Goal: Information Seeking & Learning: Learn about a topic

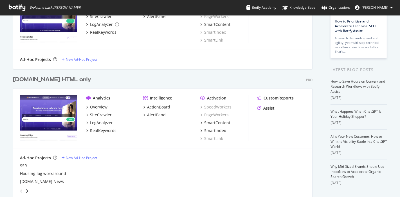
scroll to position [66, 0]
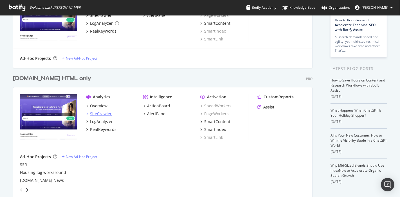
click at [103, 113] on div "SiteCrawler" at bounding box center [101, 114] width 22 height 6
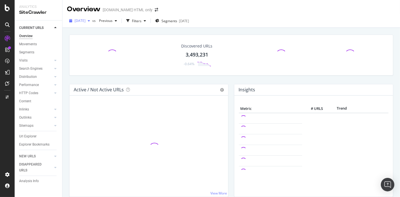
click at [84, 20] on span "[DATE]" at bounding box center [80, 20] width 11 height 5
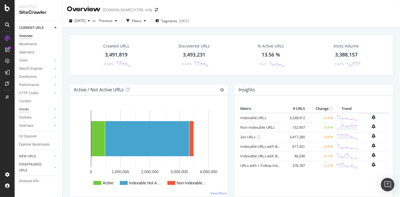
click at [20, 111] on div "Inlinks" at bounding box center [24, 110] width 10 height 6
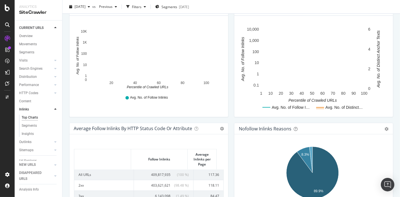
scroll to position [254, 0]
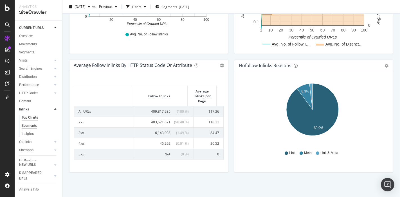
click at [31, 125] on div "Segments" at bounding box center [29, 126] width 15 height 6
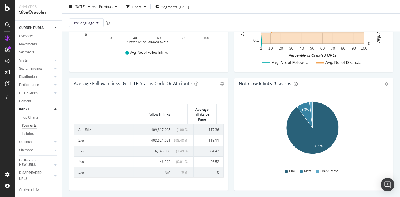
scroll to position [13, 0]
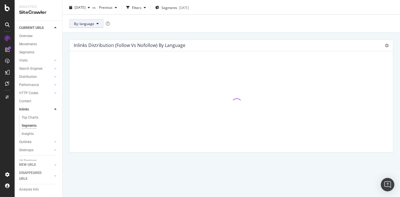
click at [93, 20] on button "By: language" at bounding box center [86, 23] width 34 height 9
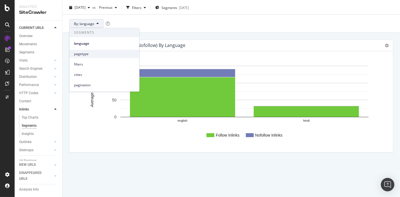
click at [91, 52] on span "pagetype" at bounding box center [104, 54] width 61 height 5
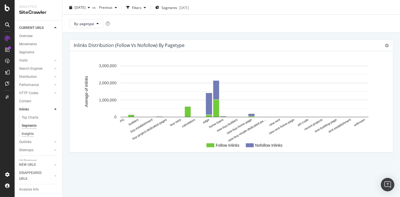
click at [31, 133] on div "Insights" at bounding box center [28, 134] width 12 height 6
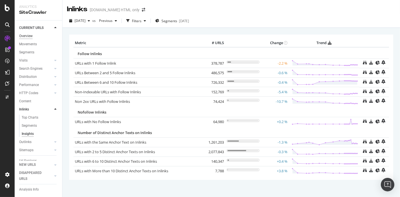
click at [30, 37] on div "Overview" at bounding box center [26, 36] width 14 height 6
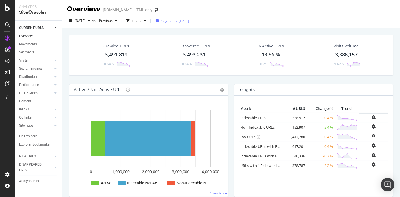
click at [189, 21] on div "[DATE]" at bounding box center [184, 21] width 10 height 5
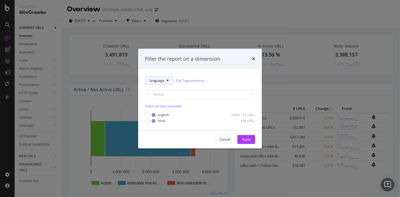
click at [164, 80] on span "language" at bounding box center [157, 80] width 15 height 5
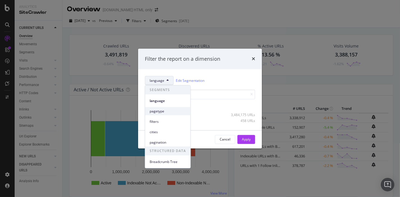
click at [163, 112] on span "pagetype" at bounding box center [168, 111] width 36 height 5
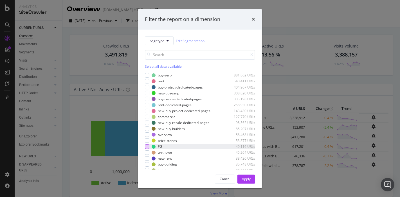
click at [146, 149] on div "modal" at bounding box center [147, 147] width 5 height 5
click at [245, 180] on div "Apply" at bounding box center [246, 179] width 9 height 5
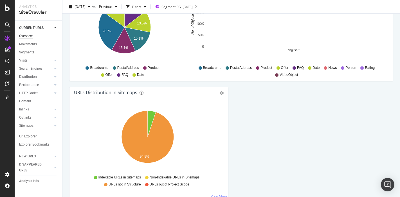
scroll to position [618, 0]
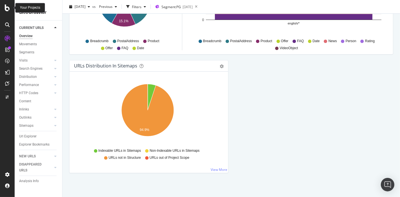
click at [5, 8] on icon at bounding box center [7, 8] width 5 height 7
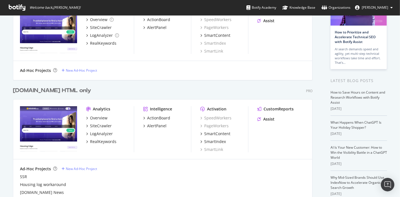
scroll to position [54, 0]
click at [160, 117] on div "ActionBoard" at bounding box center [158, 118] width 23 height 6
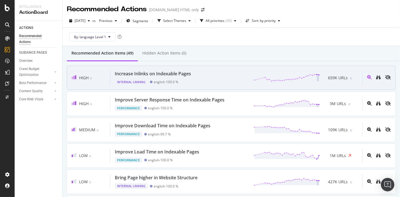
click at [181, 73] on div "Increase Inlinks on Indexable Pages" at bounding box center [153, 74] width 76 height 6
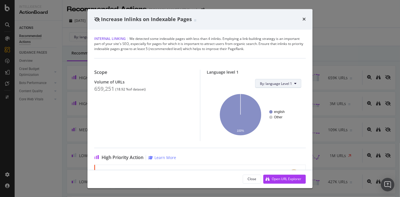
click at [278, 86] on button "By: language Level 1" at bounding box center [278, 83] width 46 height 9
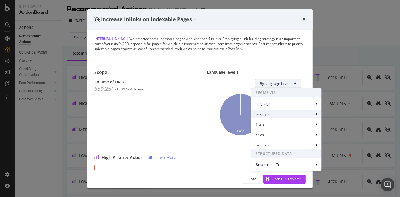
click at [268, 114] on span "pagetype" at bounding box center [285, 114] width 59 height 5
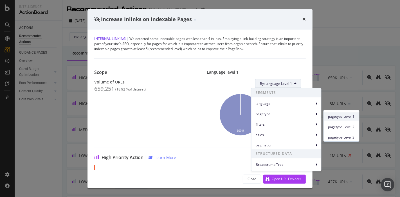
click at [333, 115] on span "pagetype Level 1" at bounding box center [342, 116] width 26 height 5
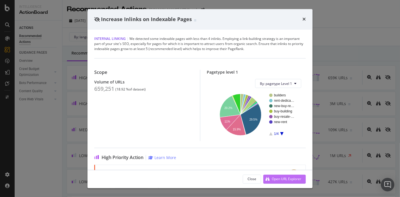
click at [277, 179] on div "Open URL Explorer" at bounding box center [287, 179] width 30 height 5
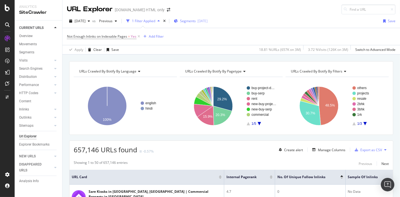
click at [196, 22] on span "Segments" at bounding box center [188, 21] width 16 height 5
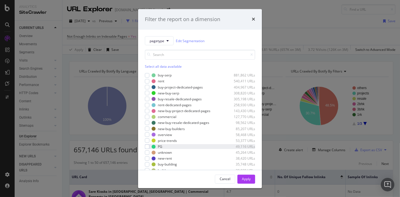
click at [150, 150] on div "PG 49,116 URLs" at bounding box center [200, 147] width 110 height 5
click at [245, 178] on div "Apply" at bounding box center [246, 179] width 9 height 5
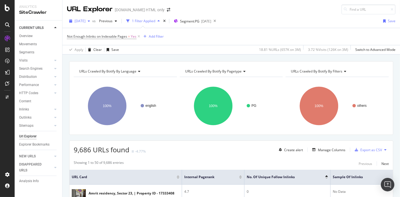
click at [86, 19] on span "[DATE]" at bounding box center [80, 21] width 11 height 5
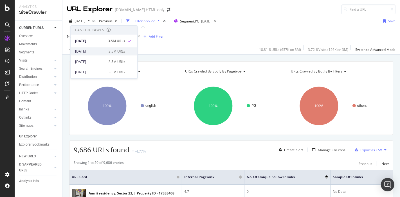
click at [93, 52] on div "[DATE]" at bounding box center [90, 51] width 30 height 5
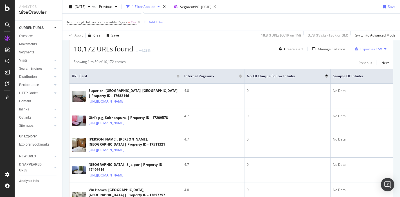
scroll to position [101, 0]
click at [320, 48] on div "Manage Columns" at bounding box center [332, 48] width 28 height 5
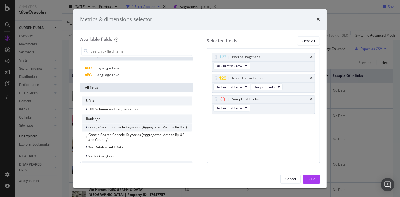
scroll to position [0, 0]
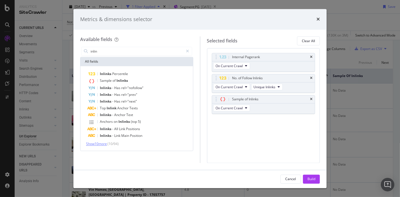
type input "inlin"
click at [99, 144] on span "Show 10 more" at bounding box center [96, 144] width 21 height 5
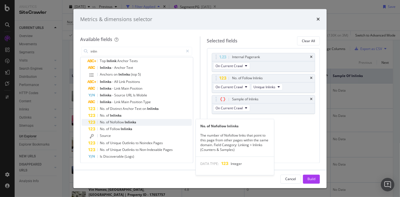
scroll to position [48, 0]
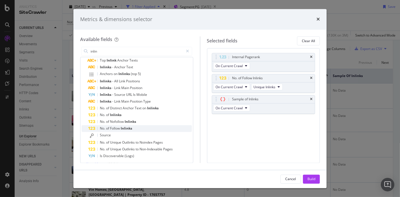
click at [120, 129] on span "Follow" at bounding box center [115, 128] width 11 height 5
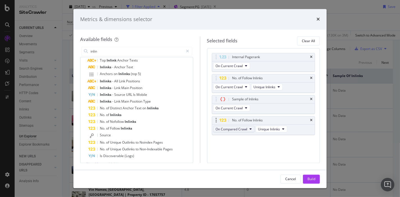
click at [235, 128] on span "On Compared Crawl" at bounding box center [232, 129] width 32 height 5
click at [132, 130] on span "Inlinks" at bounding box center [127, 128] width 12 height 5
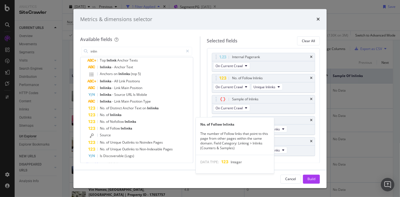
scroll to position [56, 0]
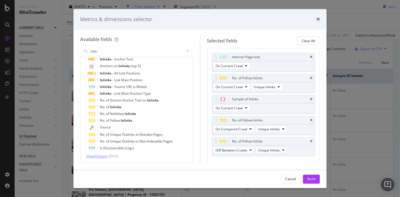
click at [96, 158] on span "Show 10 more" at bounding box center [96, 156] width 21 height 5
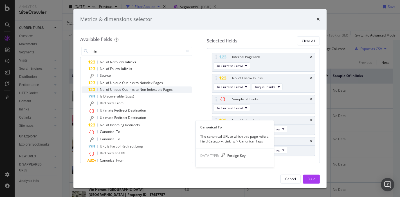
scroll to position [126, 0]
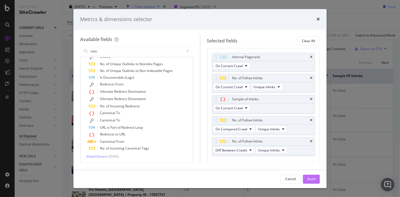
click at [308, 179] on div "Build" at bounding box center [312, 179] width 8 height 5
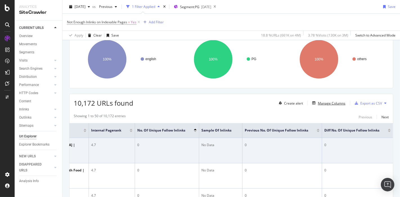
scroll to position [0, 123]
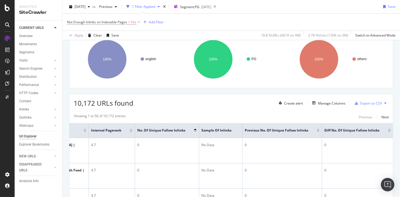
click at [388, 131] on div at bounding box center [389, 131] width 3 height 1
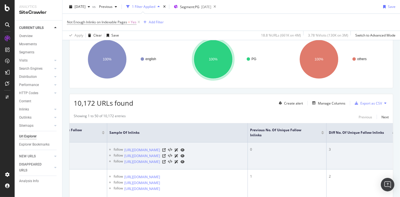
scroll to position [0, 193]
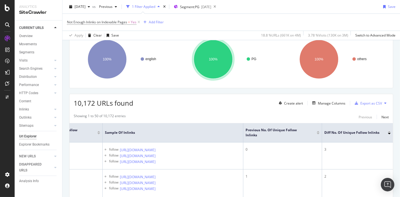
click at [388, 131] on div at bounding box center [389, 131] width 3 height 1
